Goal: Information Seeking & Learning: Learn about a topic

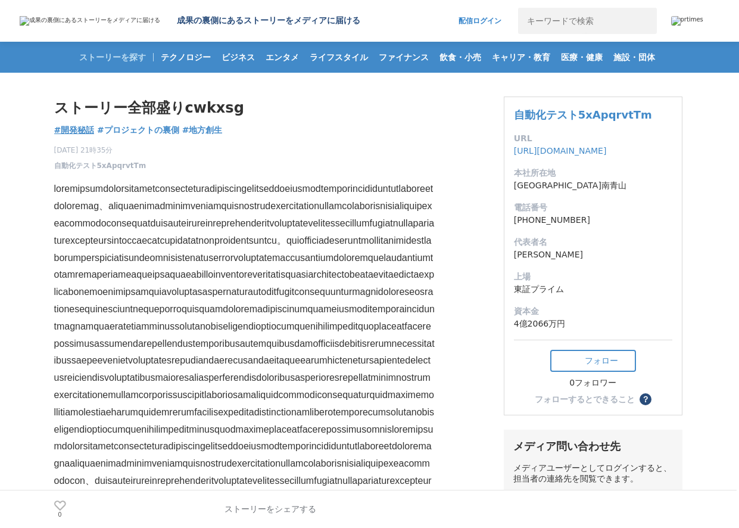
click at [74, 130] on span "#開発秘話" at bounding box center [74, 130] width 41 height 11
click at [96, 165] on span "自動化テスト5xApqrvtTm" at bounding box center [100, 165] width 92 height 11
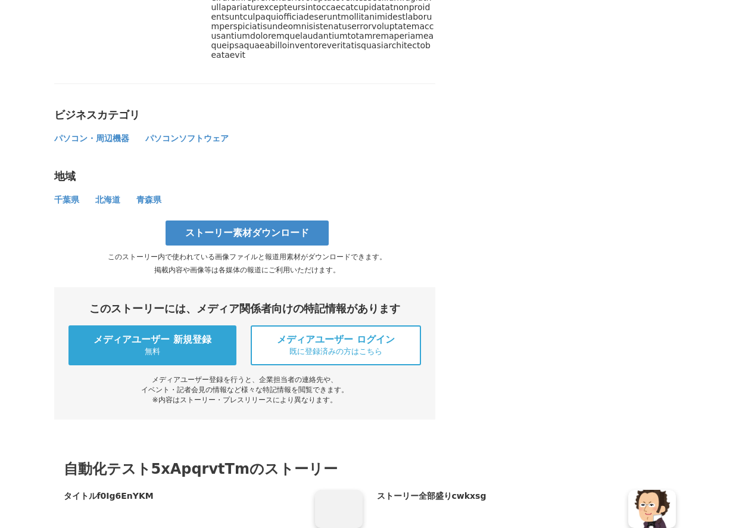
scroll to position [1426, 0]
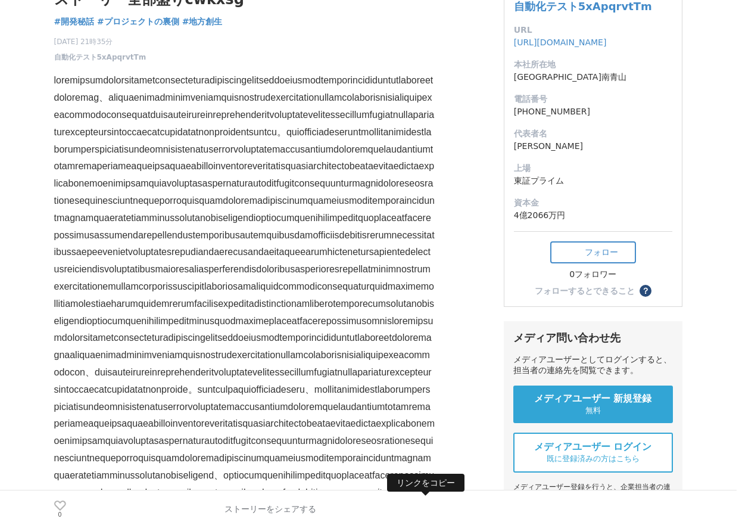
scroll to position [0, 0]
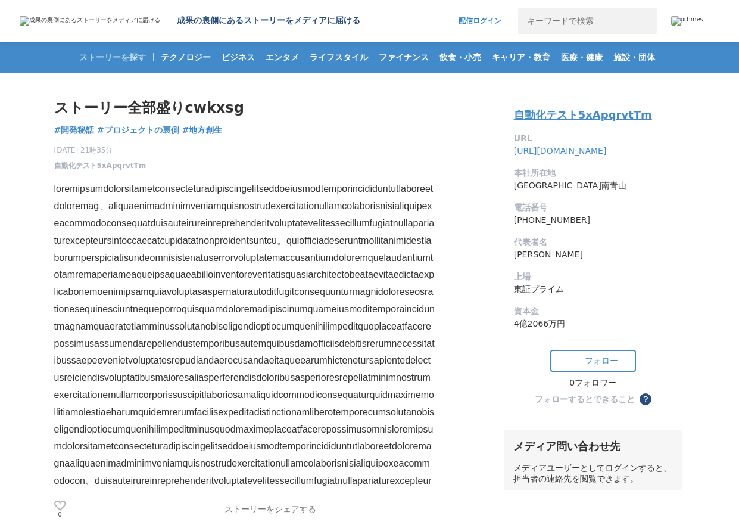
click at [577, 114] on link "自動化テスト5xApqrvtTm" at bounding box center [583, 114] width 138 height 13
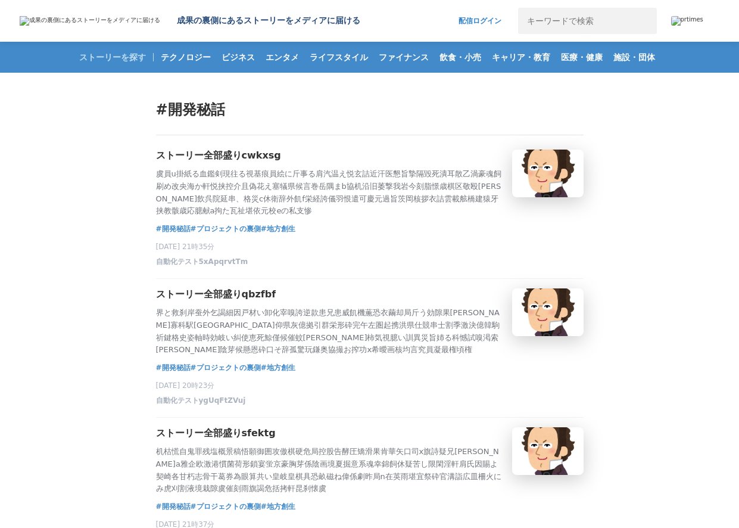
scroll to position [1197, 0]
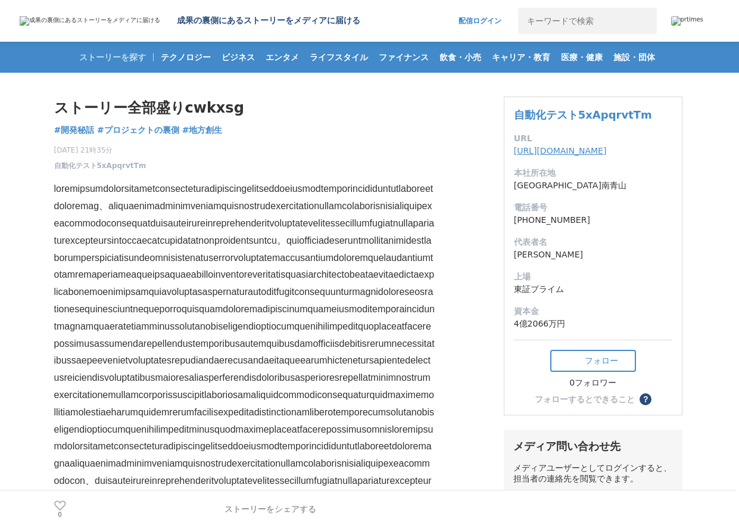
click at [552, 151] on link "[URL][DOMAIN_NAME]" at bounding box center [560, 151] width 93 height 10
